Goal: Information Seeking & Learning: Learn about a topic

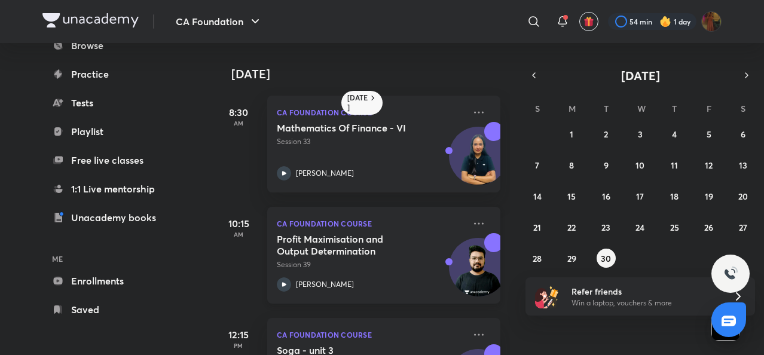
click at [284, 286] on icon at bounding box center [284, 284] width 14 height 14
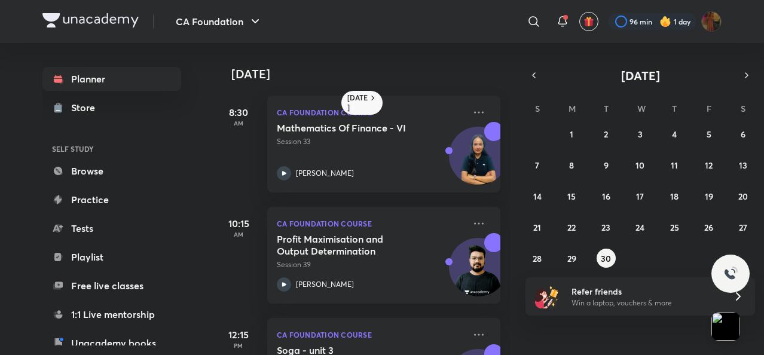
scroll to position [304, 0]
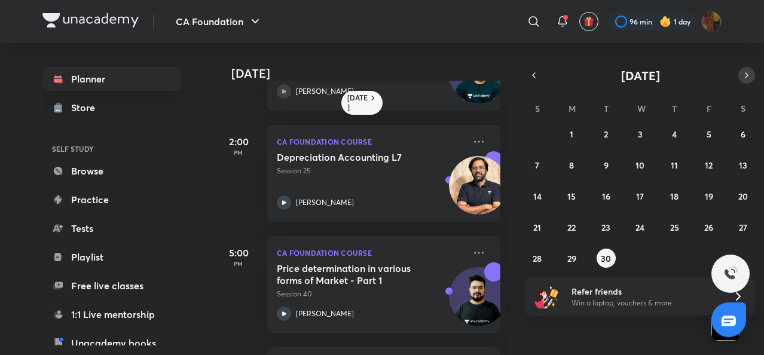
click at [739, 78] on button "button" at bounding box center [746, 75] width 17 height 17
click at [641, 128] on abbr "1" at bounding box center [640, 133] width 4 height 11
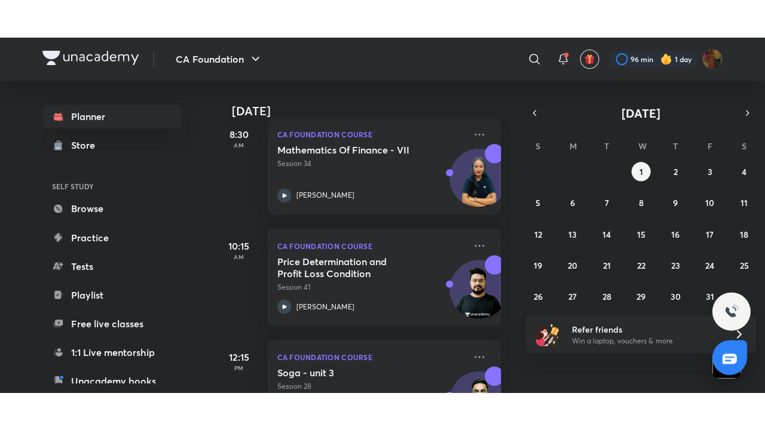
scroll to position [74, 0]
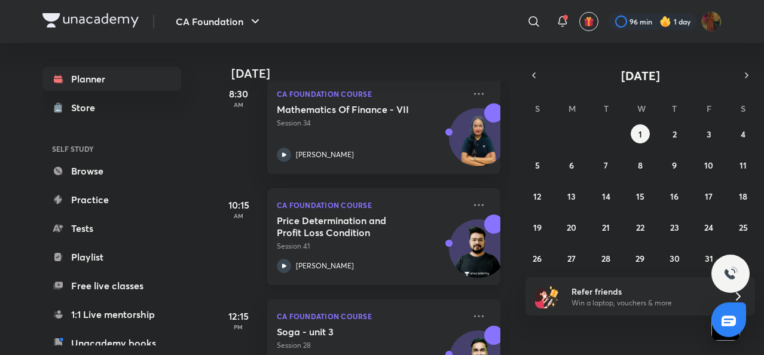
click at [280, 265] on icon at bounding box center [284, 266] width 14 height 14
